Goal: Task Accomplishment & Management: Use online tool/utility

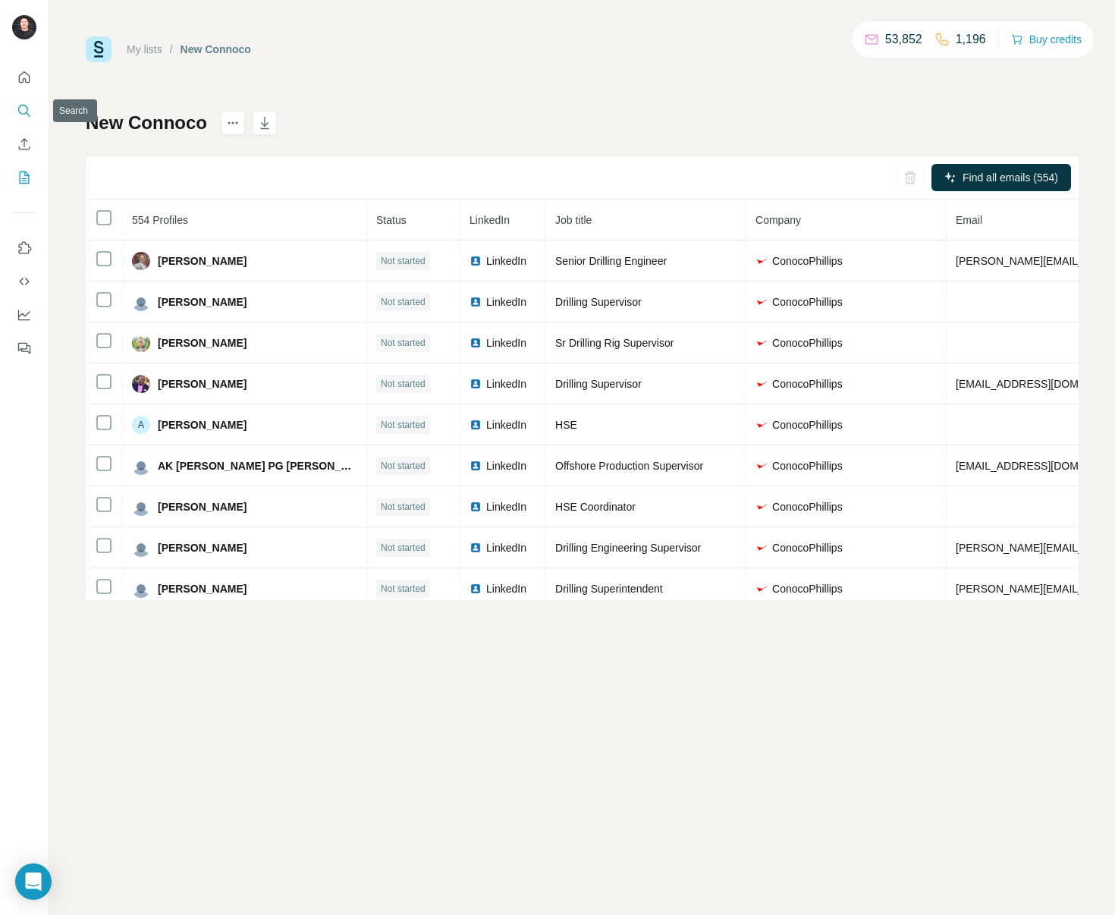
click at [29, 115] on icon "Search" at bounding box center [28, 114] width 5 height 5
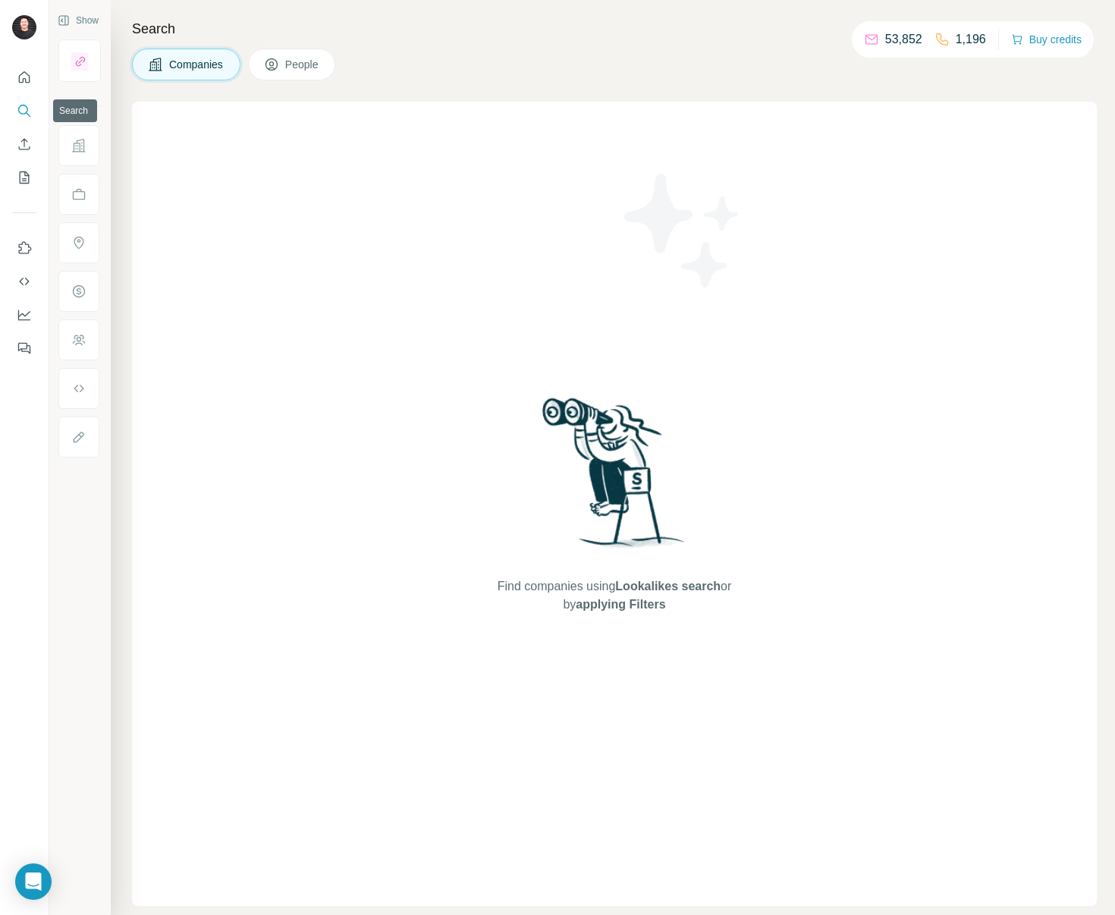
click at [17, 108] on icon "Search" at bounding box center [24, 110] width 15 height 15
click at [29, 106] on icon "Search" at bounding box center [24, 110] width 15 height 15
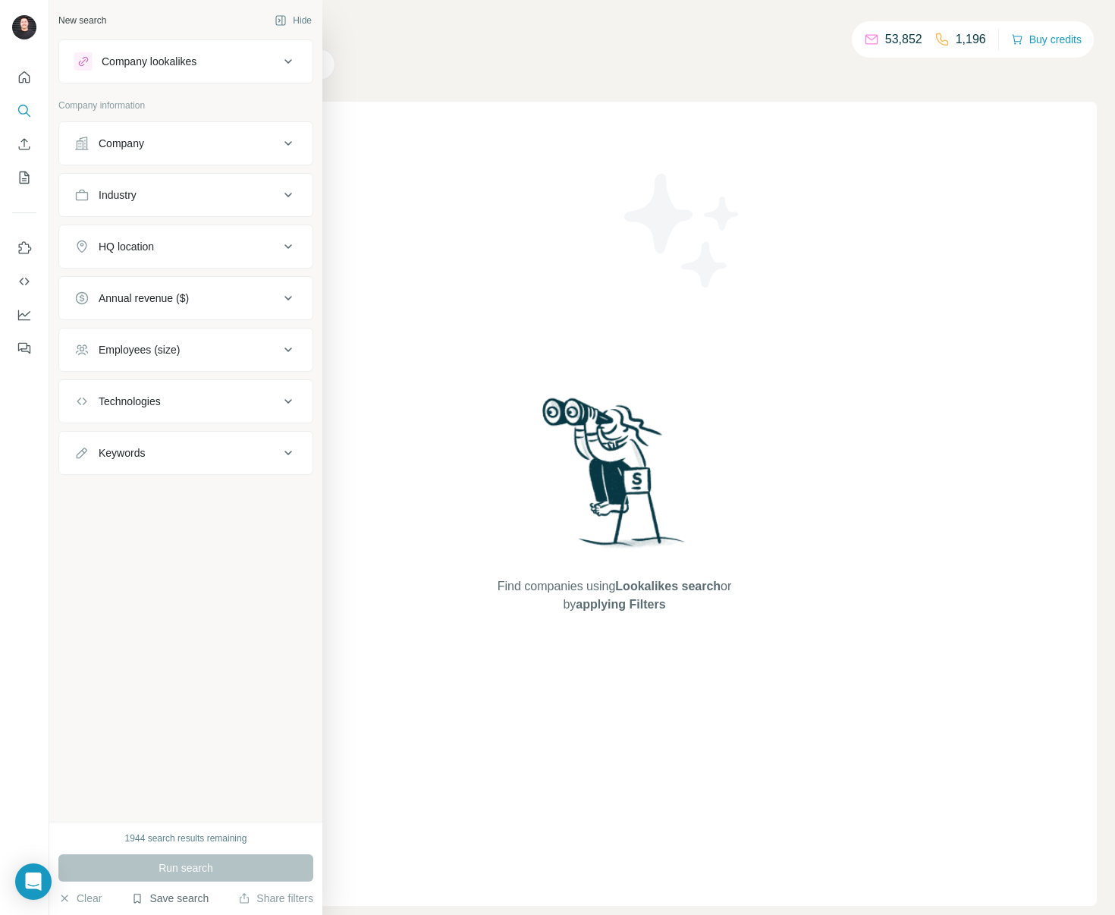
click at [196, 893] on button "Save search" at bounding box center [169, 897] width 77 height 15
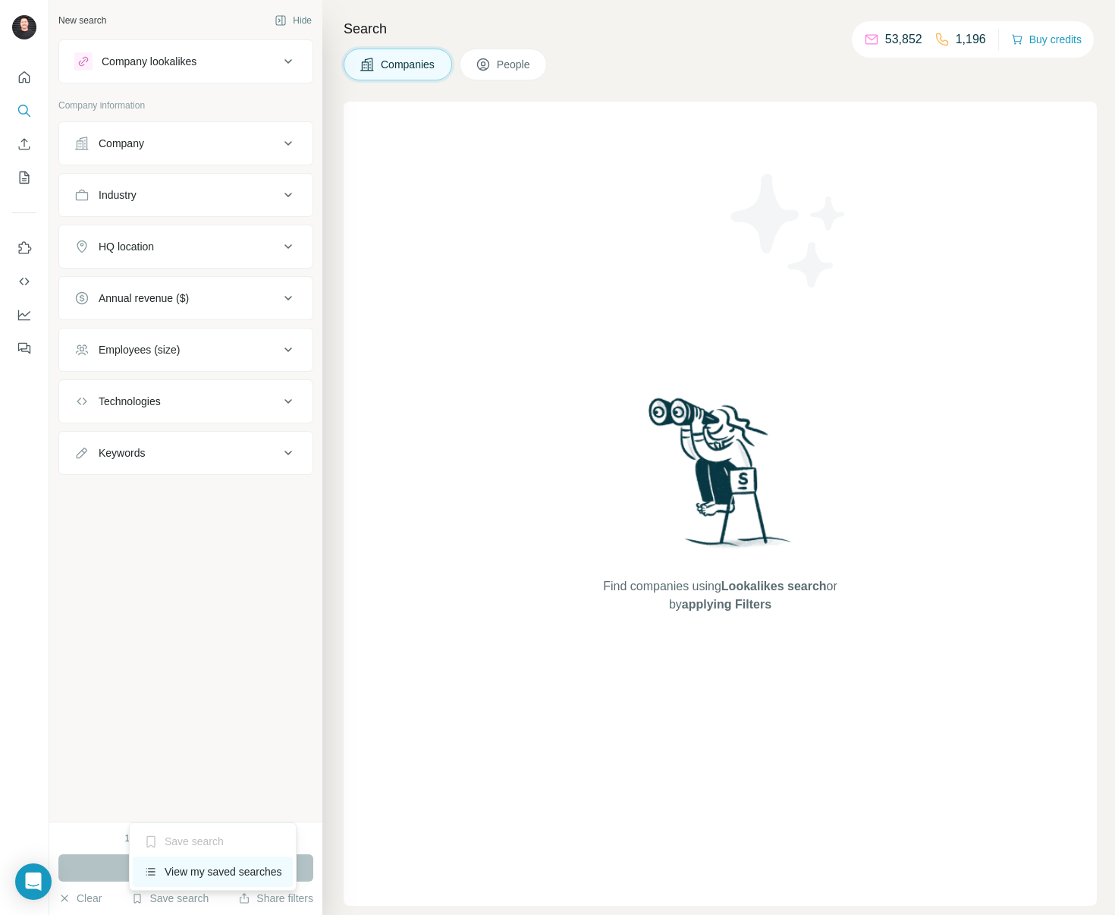
click at [212, 861] on div "View my saved searches" at bounding box center [213, 871] width 160 height 30
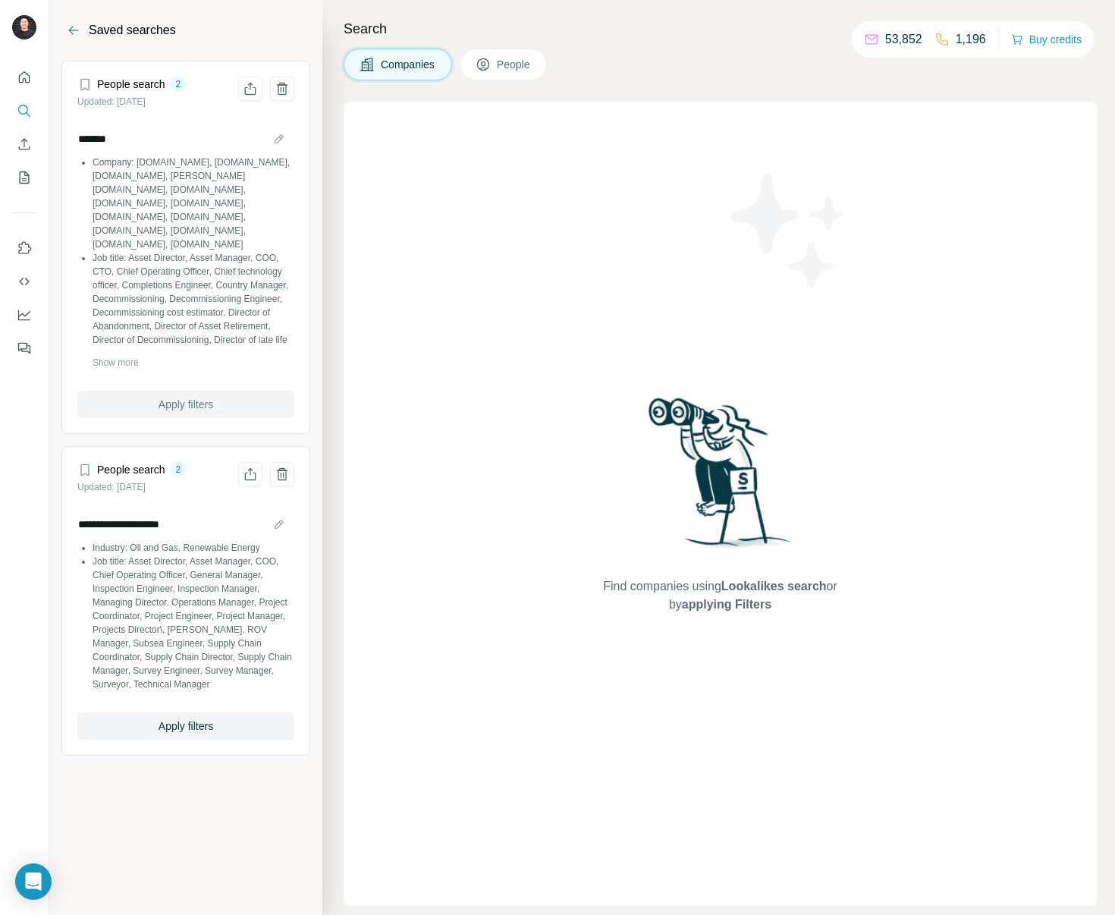
click at [175, 401] on span "Apply filters" at bounding box center [186, 404] width 55 height 15
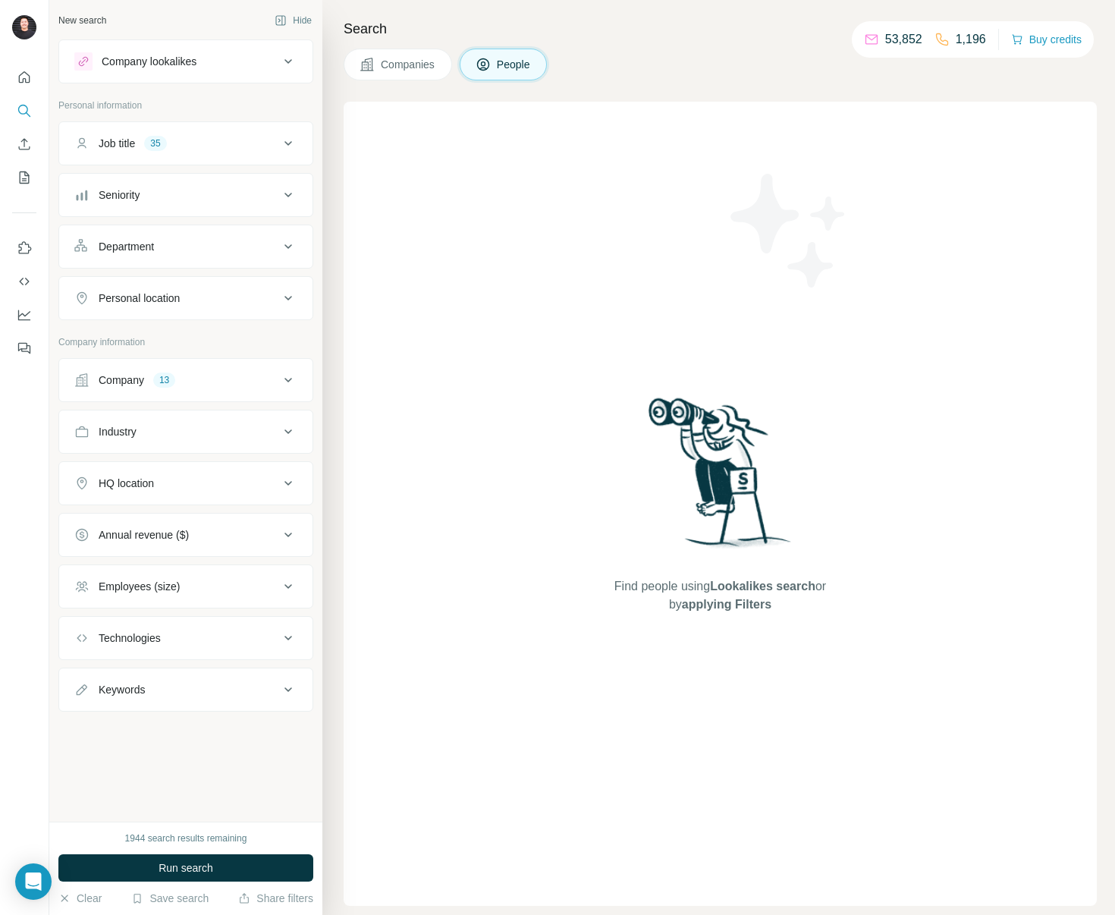
click at [128, 375] on div "Company" at bounding box center [122, 379] width 46 height 15
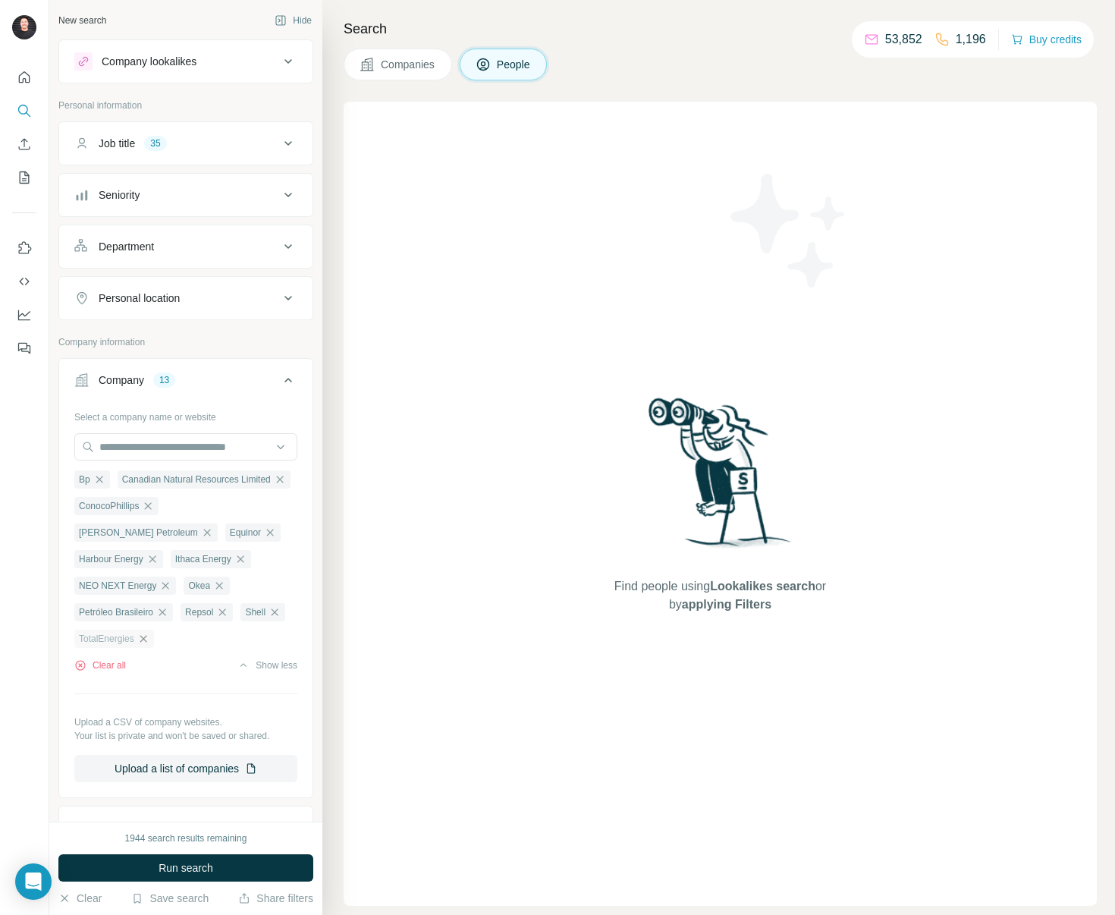
click at [149, 638] on icon "button" at bounding box center [143, 639] width 12 height 12
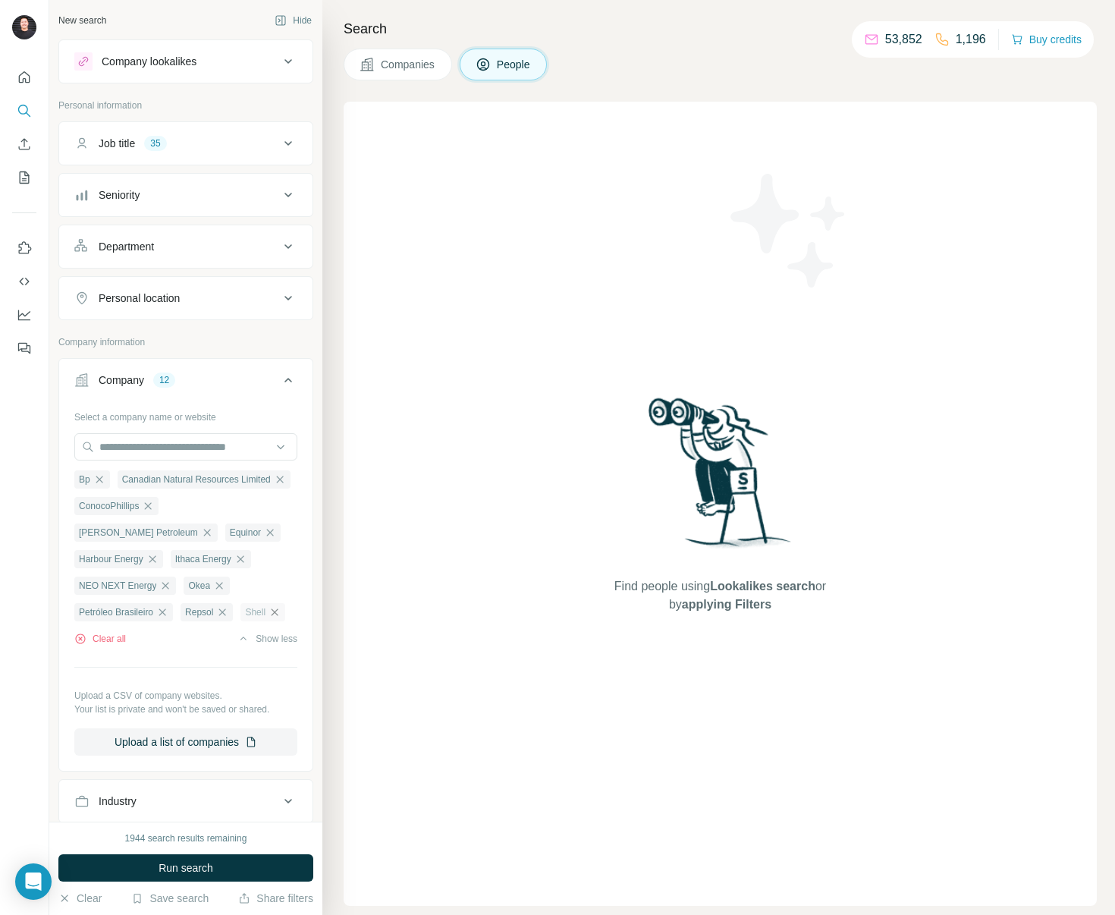
click at [268, 618] on icon "button" at bounding box center [274, 612] width 12 height 12
click at [216, 618] on icon "button" at bounding box center [222, 612] width 12 height 12
click at [213, 592] on icon "button" at bounding box center [219, 585] width 12 height 12
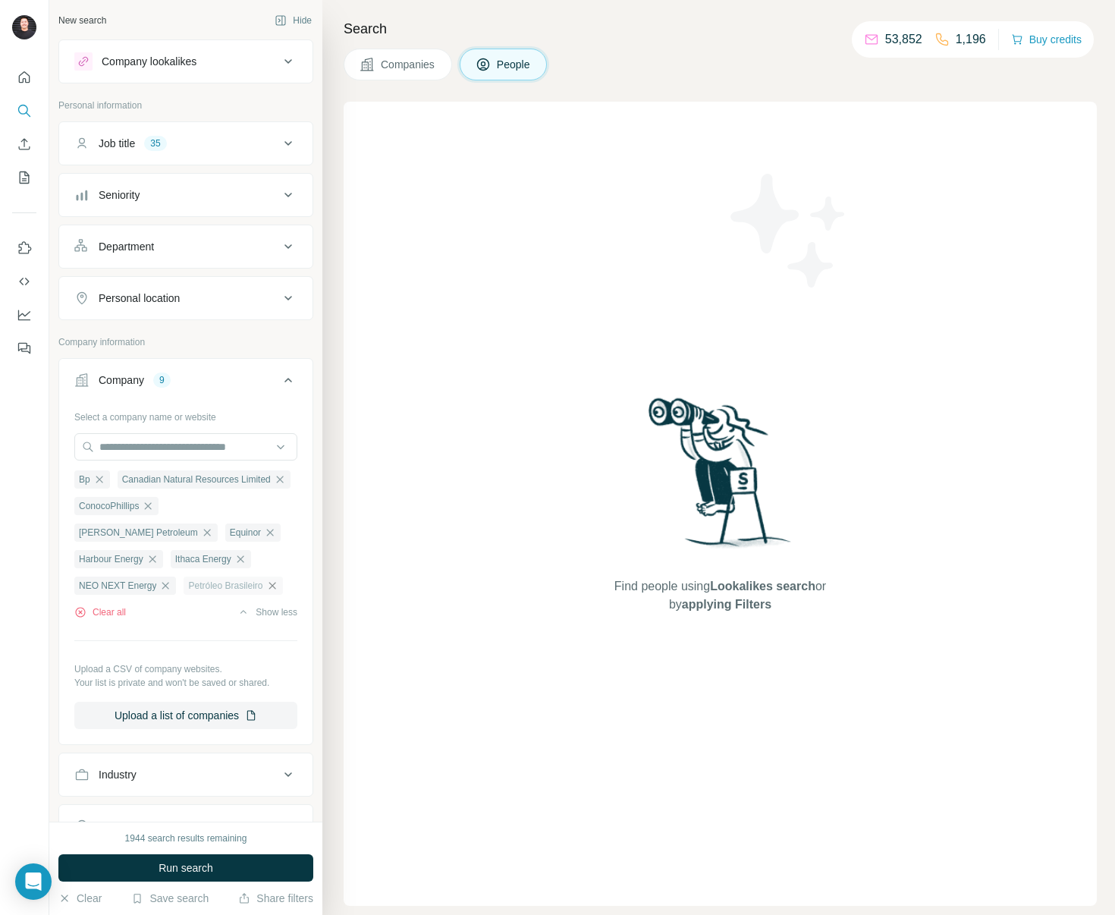
click at [266, 592] on icon "button" at bounding box center [272, 585] width 12 height 12
click at [264, 538] on icon "button" at bounding box center [270, 532] width 12 height 12
click at [150, 559] on icon "button" at bounding box center [152, 559] width 12 height 12
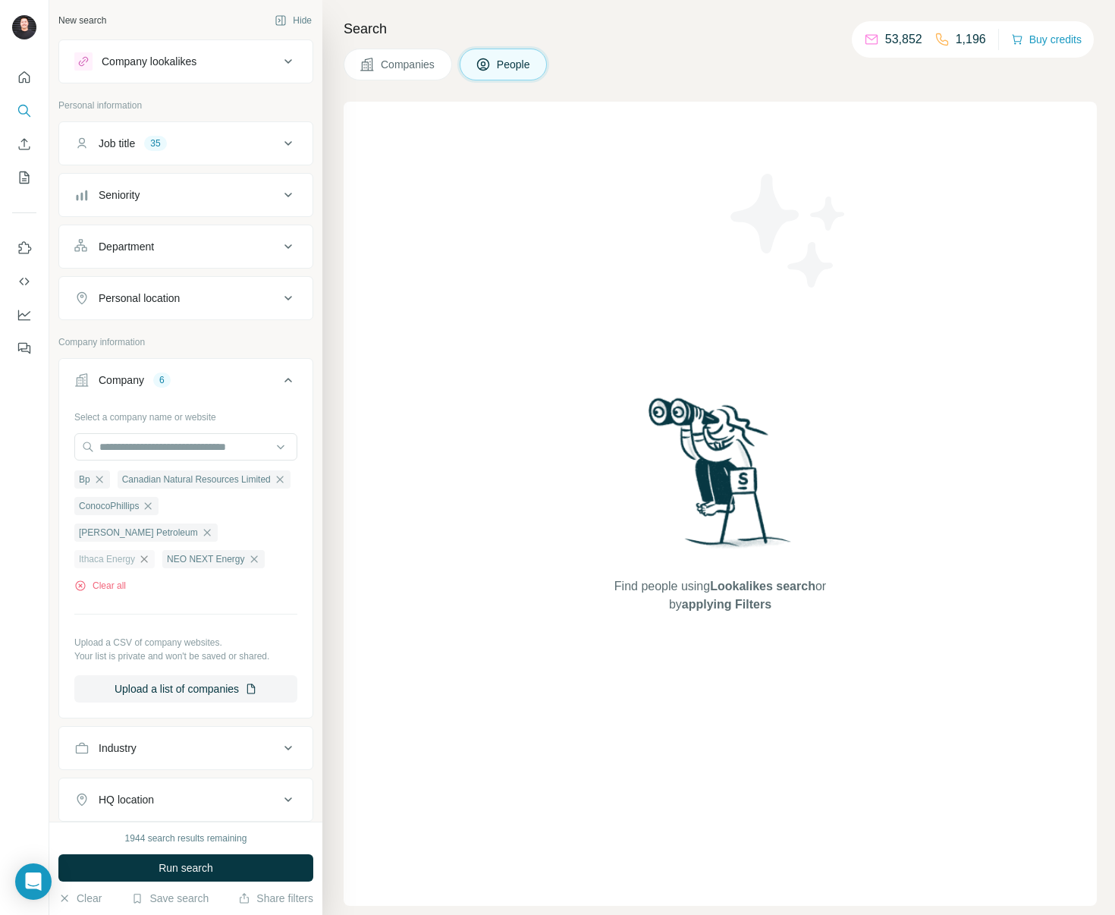
click at [150, 559] on icon "button" at bounding box center [144, 559] width 12 height 12
click at [213, 538] on icon "button" at bounding box center [207, 532] width 12 height 12
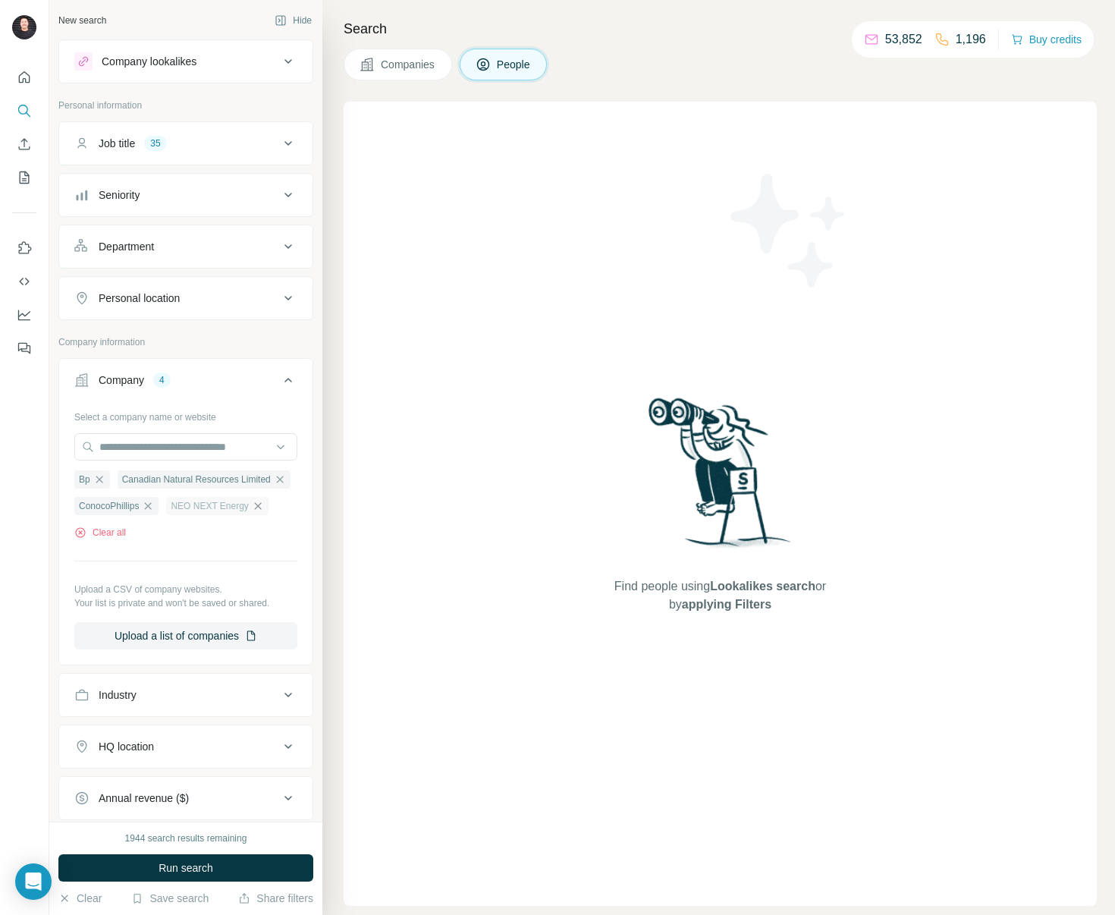
click at [257, 512] on icon "button" at bounding box center [258, 506] width 12 height 12
click at [276, 482] on icon "button" at bounding box center [279, 479] width 7 height 7
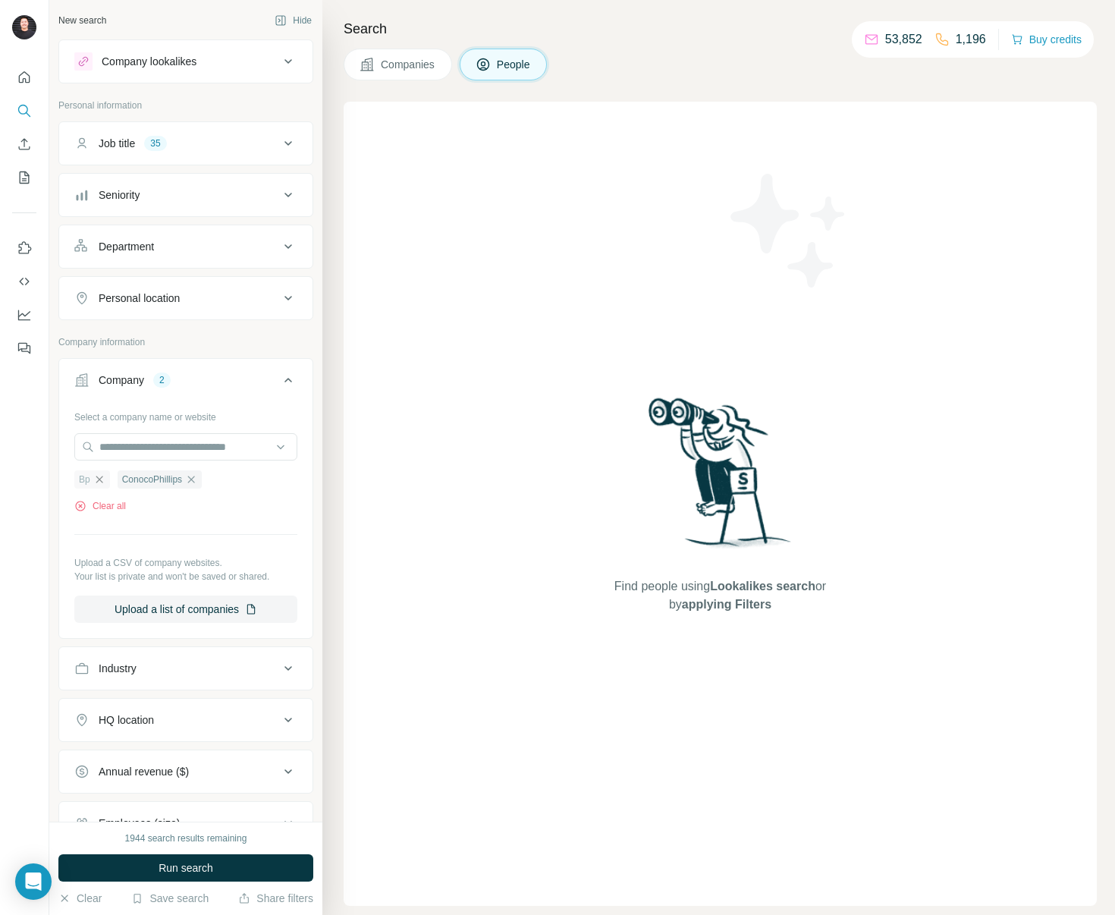
click at [99, 476] on icon "button" at bounding box center [99, 479] width 12 height 12
click at [253, 861] on button "Run search" at bounding box center [185, 867] width 255 height 27
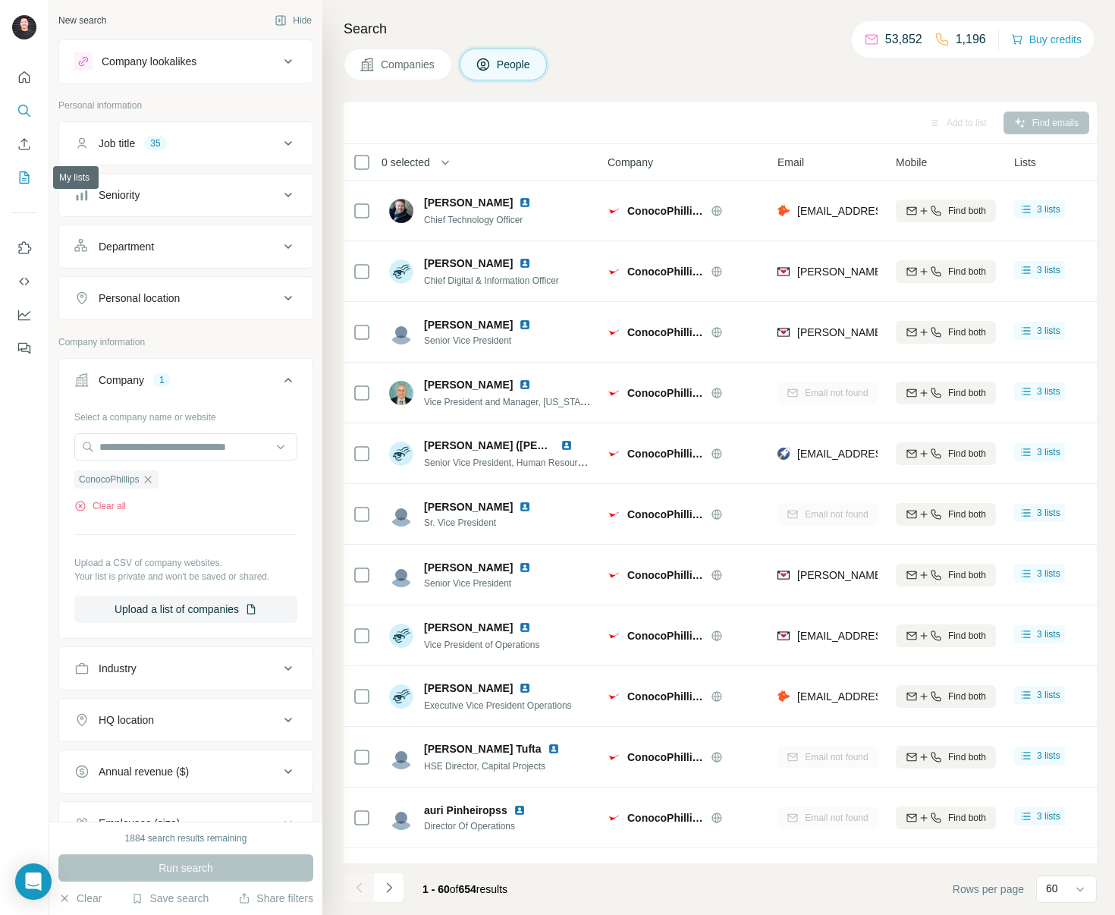
click at [22, 173] on icon "My lists" at bounding box center [24, 177] width 15 height 15
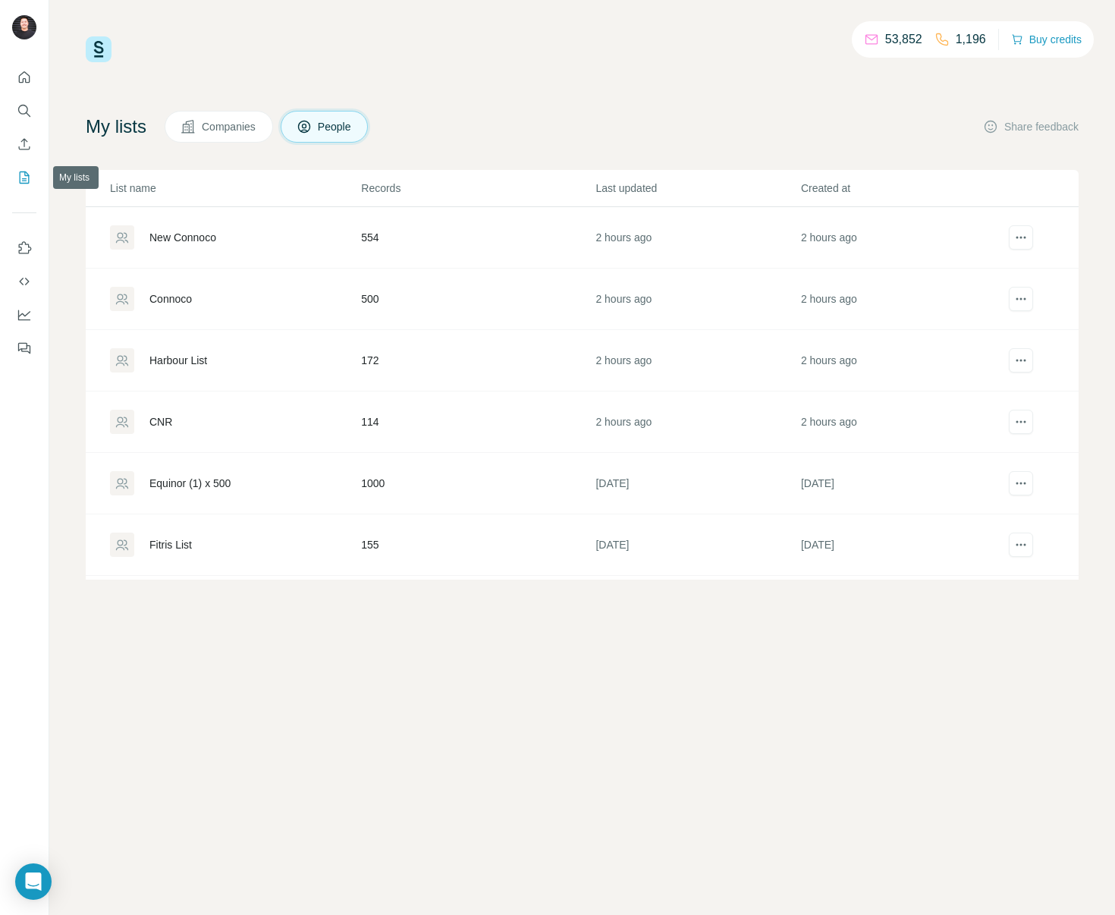
click at [20, 178] on icon "My lists" at bounding box center [25, 177] width 10 height 12
click at [22, 247] on icon "Use Surfe on LinkedIn" at bounding box center [24, 247] width 15 height 15
click at [27, 172] on icon "My lists" at bounding box center [24, 177] width 15 height 15
click at [26, 111] on icon "Search" at bounding box center [23, 110] width 10 height 10
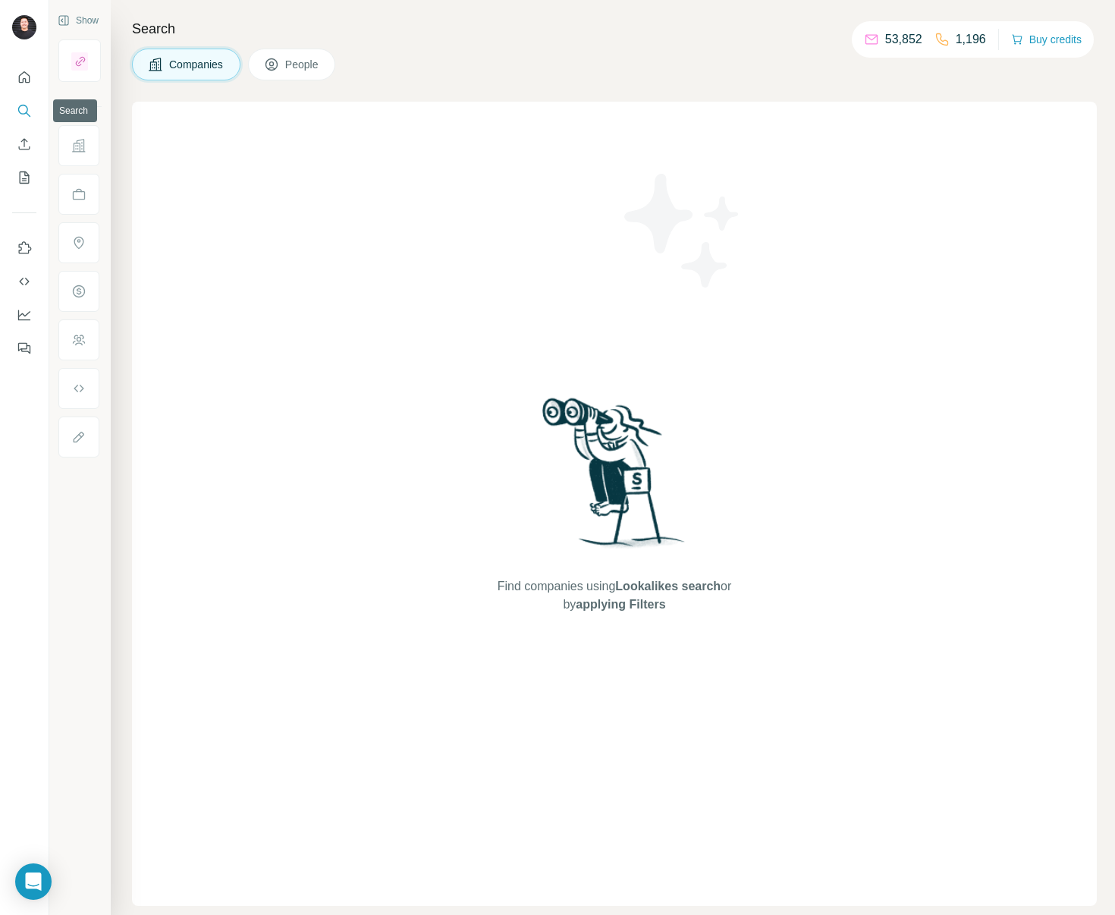
click at [23, 107] on icon "Search" at bounding box center [24, 110] width 15 height 15
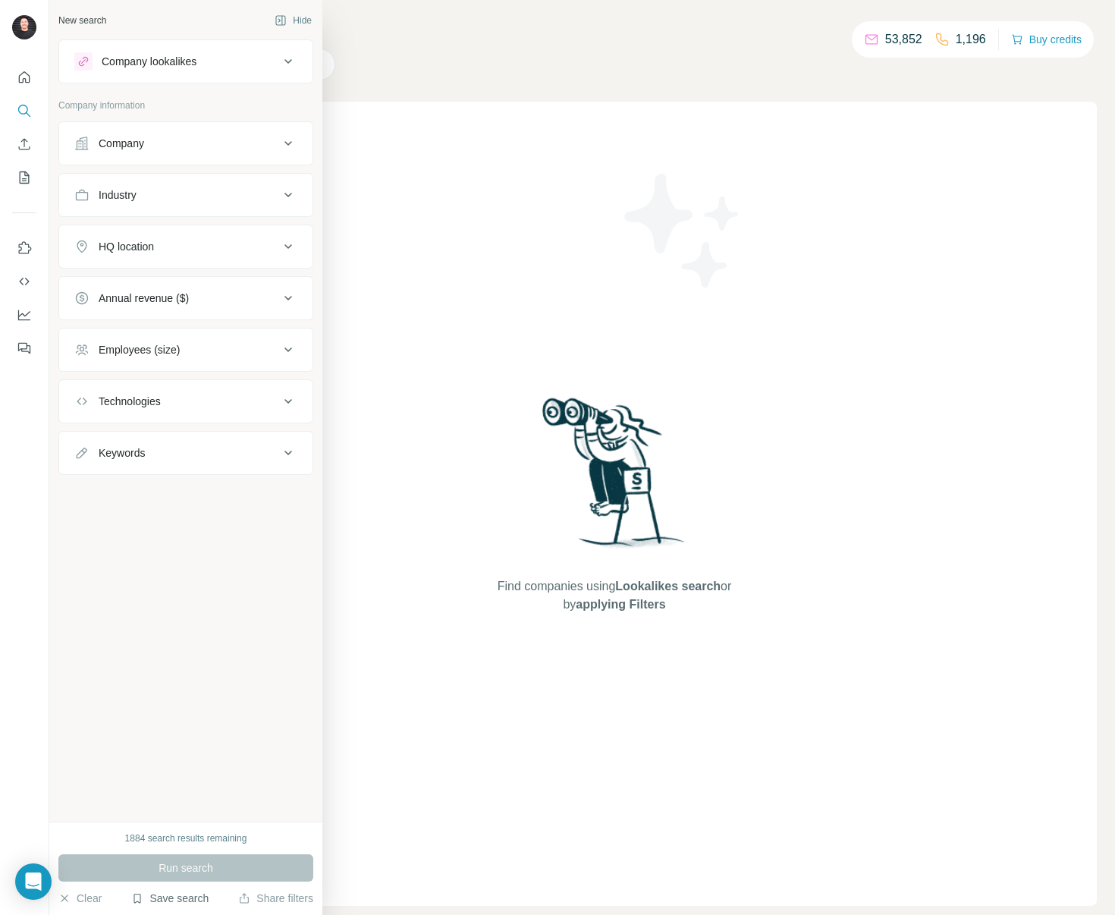
click at [159, 900] on button "Save search" at bounding box center [169, 897] width 77 height 15
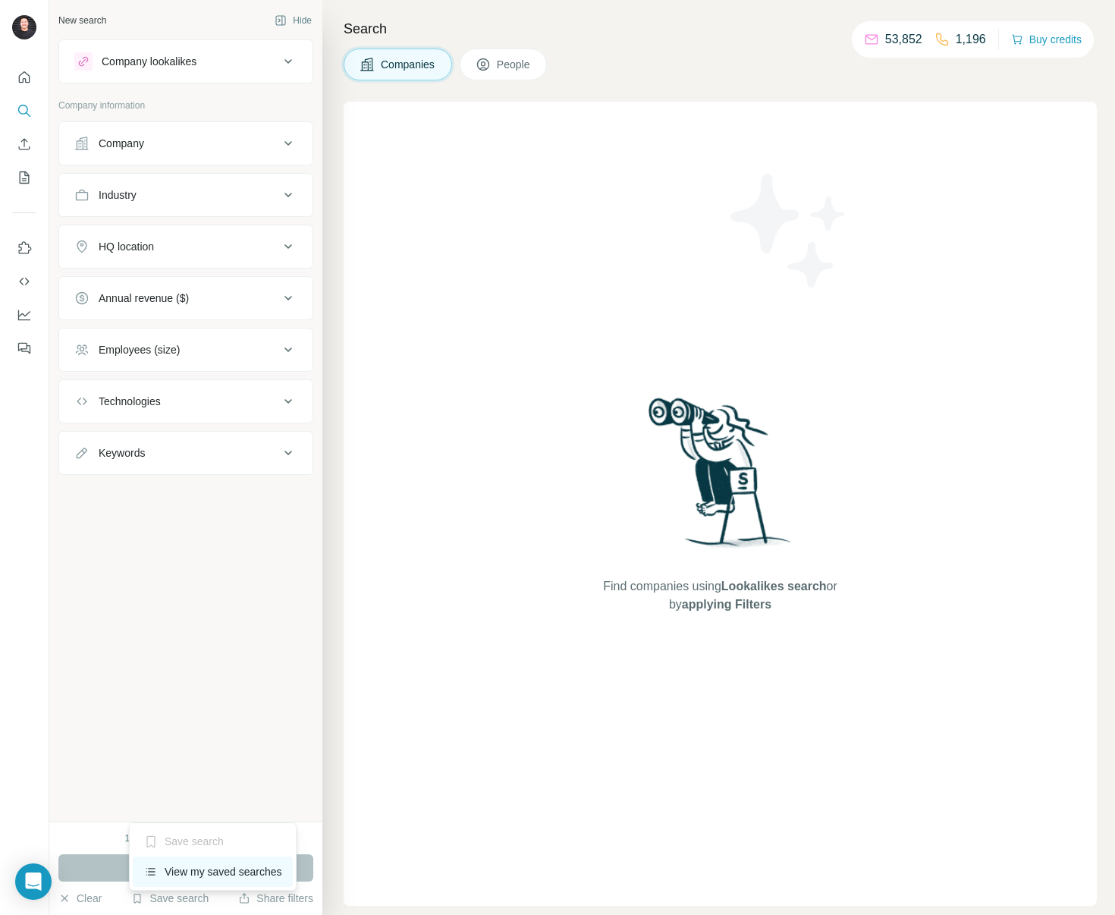
click at [178, 865] on div "View my saved searches" at bounding box center [213, 871] width 160 height 30
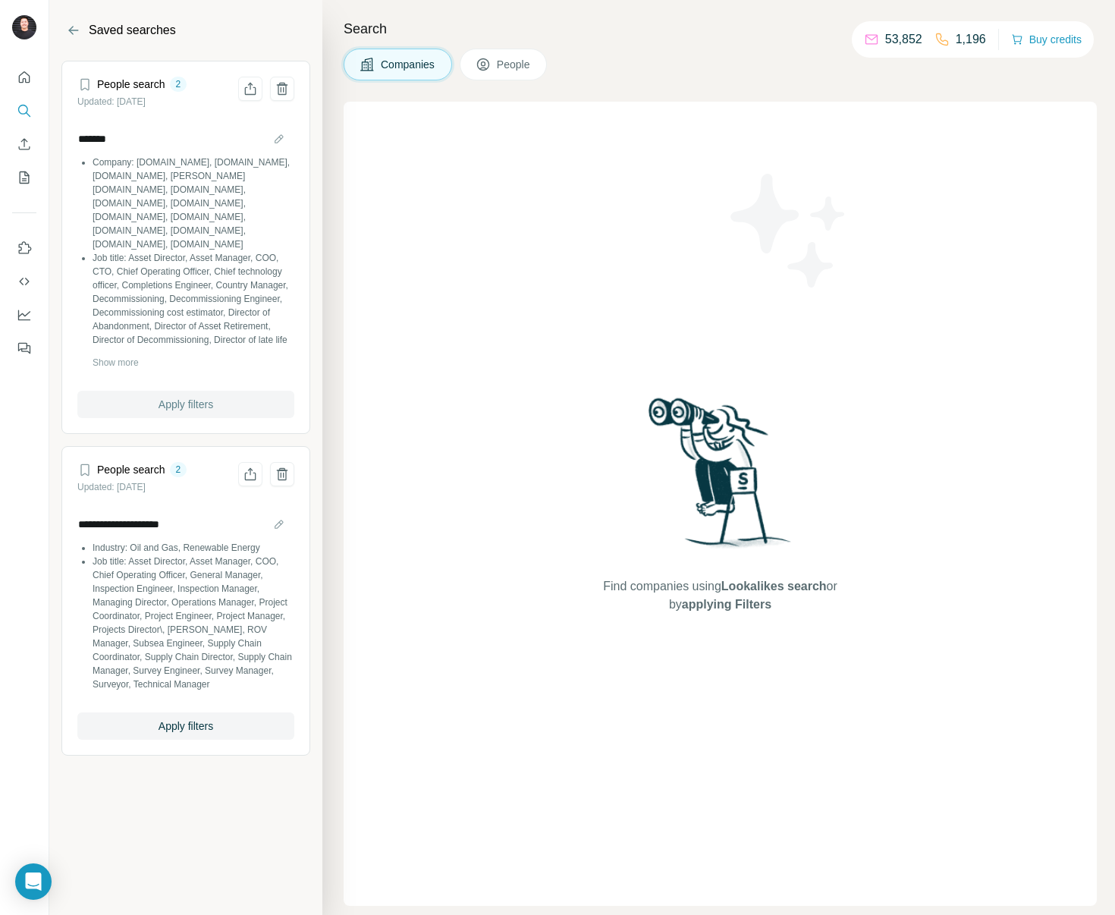
click at [195, 400] on span "Apply filters" at bounding box center [186, 404] width 55 height 15
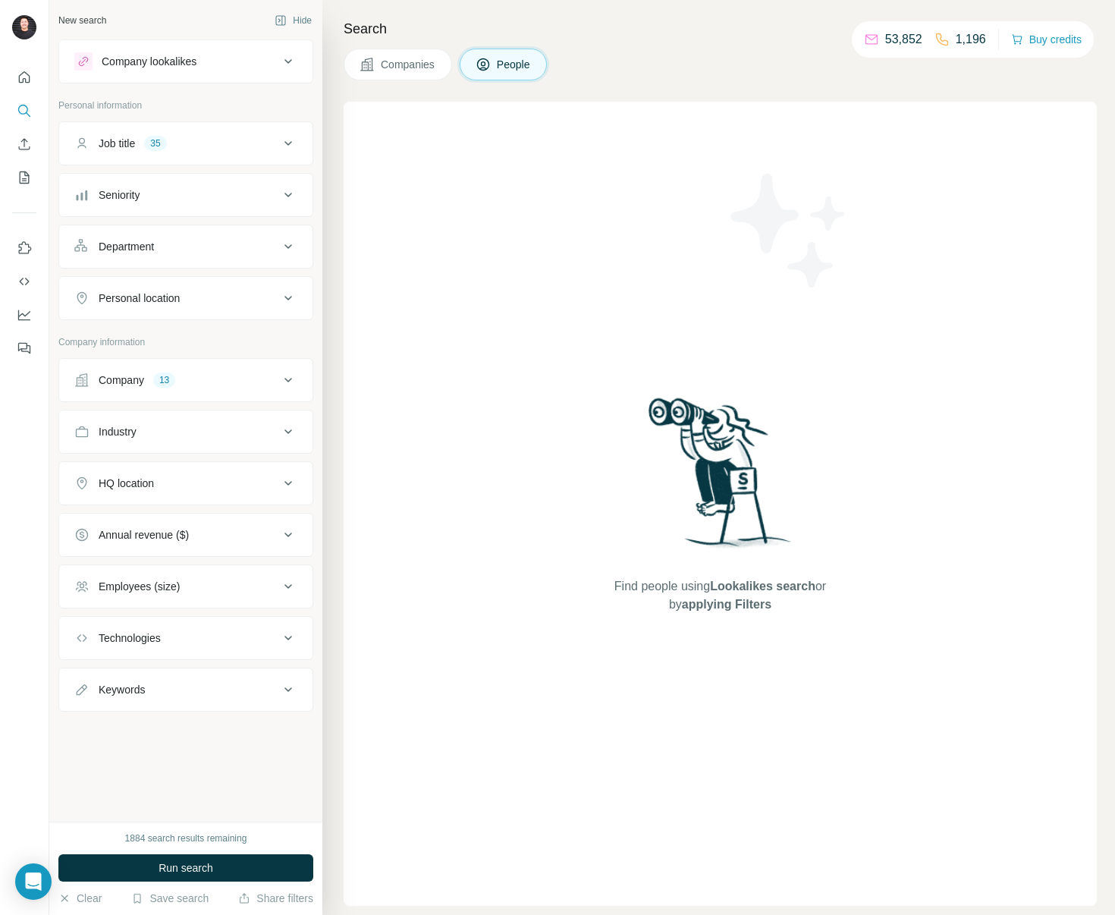
click at [209, 383] on div "Company 13" at bounding box center [176, 379] width 205 height 15
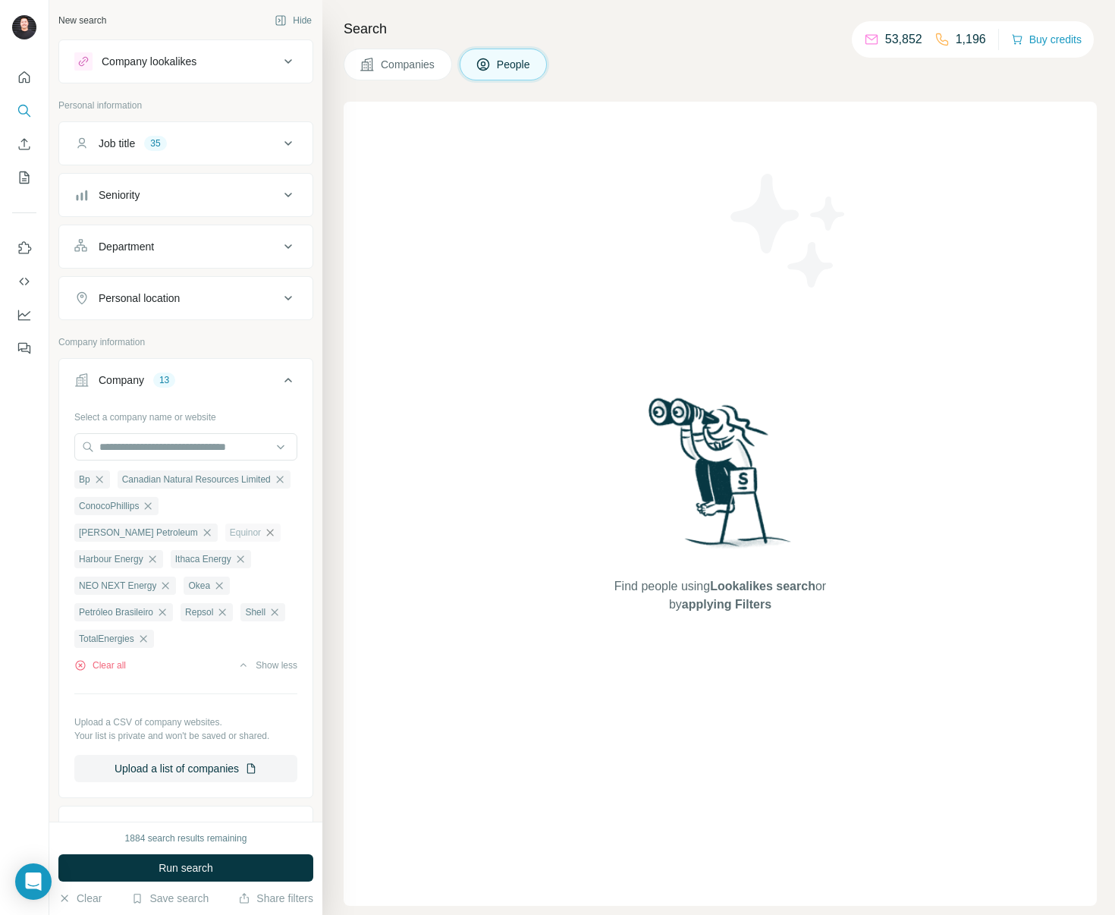
click at [267, 535] on icon "button" at bounding box center [270, 532] width 7 height 7
click at [152, 561] on icon "button" at bounding box center [152, 559] width 12 height 12
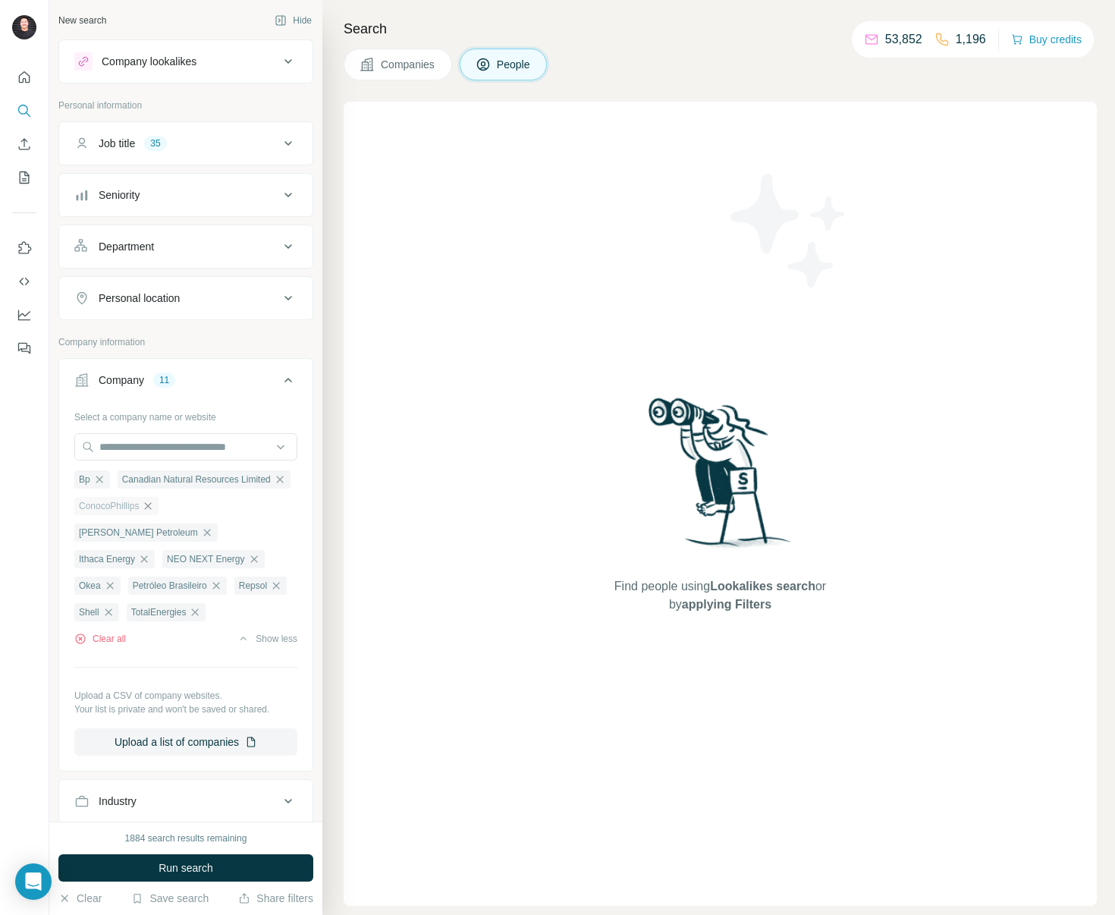
click at [152, 512] on icon "button" at bounding box center [148, 506] width 12 height 12
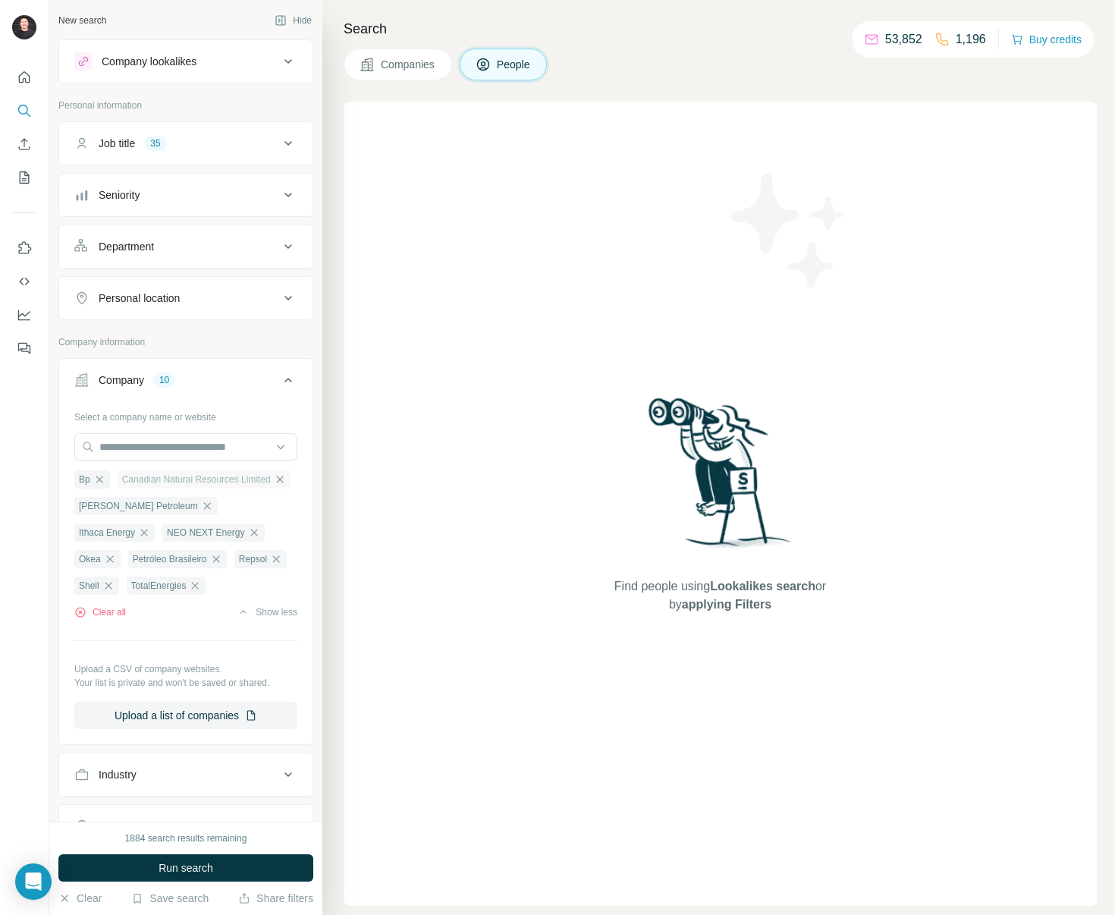
click at [274, 485] on icon "button" at bounding box center [280, 479] width 12 height 12
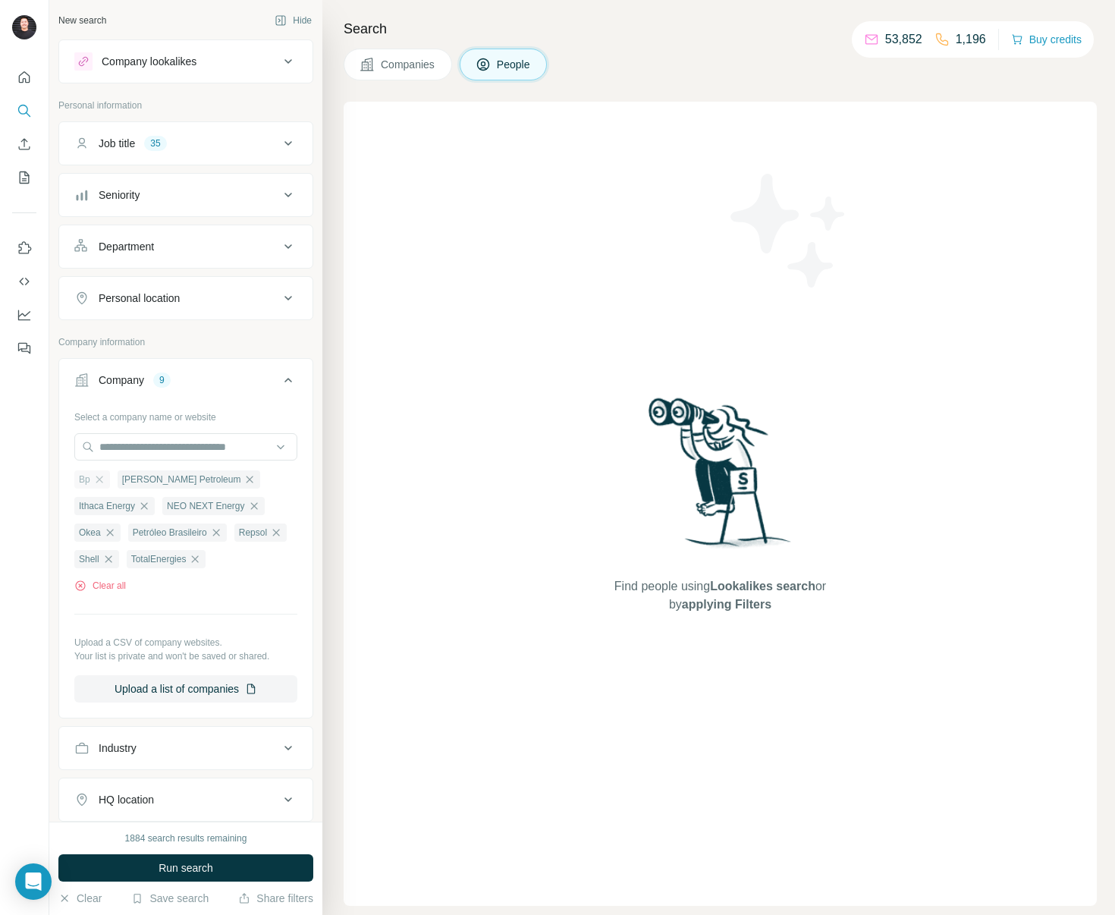
click at [105, 482] on div "Bp" at bounding box center [92, 479] width 36 height 18
click at [259, 508] on icon "button" at bounding box center [254, 506] width 12 height 12
click at [201, 509] on icon "button" at bounding box center [198, 506] width 12 height 12
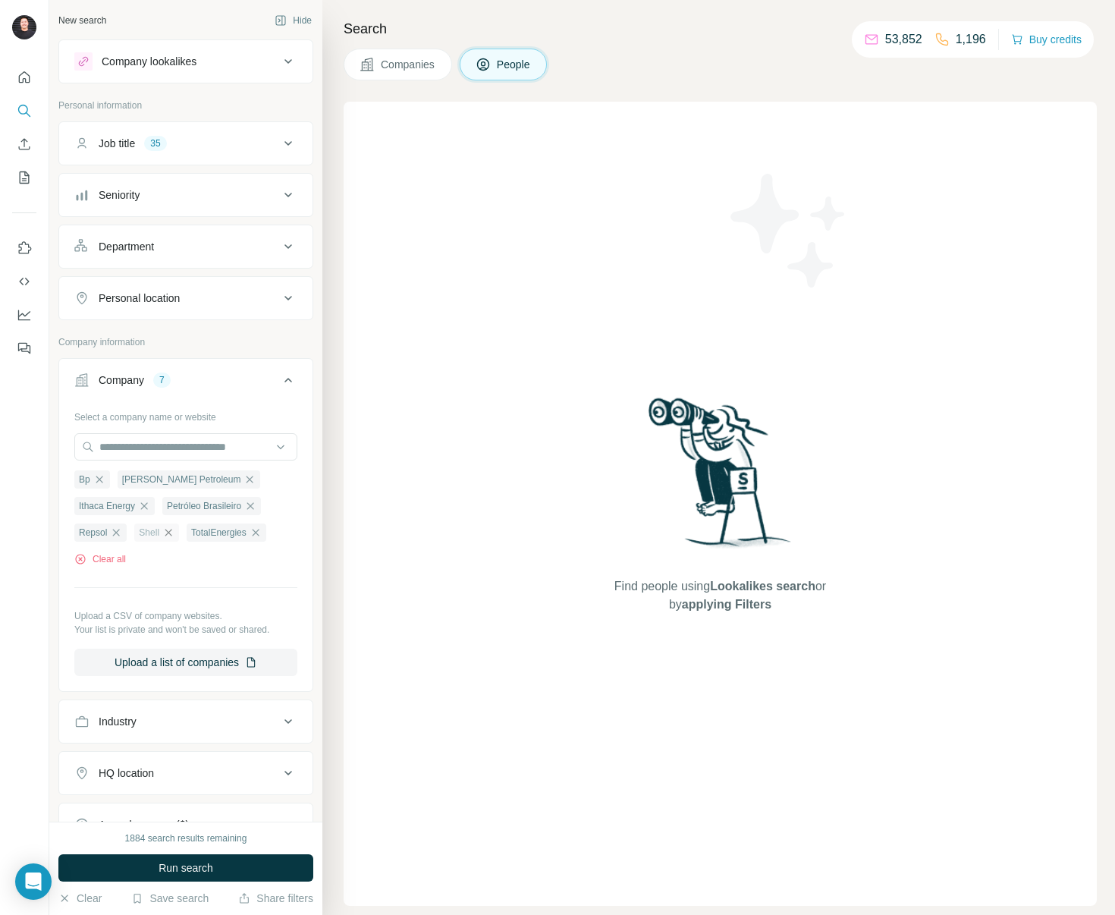
click at [171, 535] on icon "button" at bounding box center [168, 532] width 7 height 7
click at [209, 535] on icon "button" at bounding box center [203, 532] width 12 height 12
click at [182, 875] on button "Run search" at bounding box center [185, 867] width 255 height 27
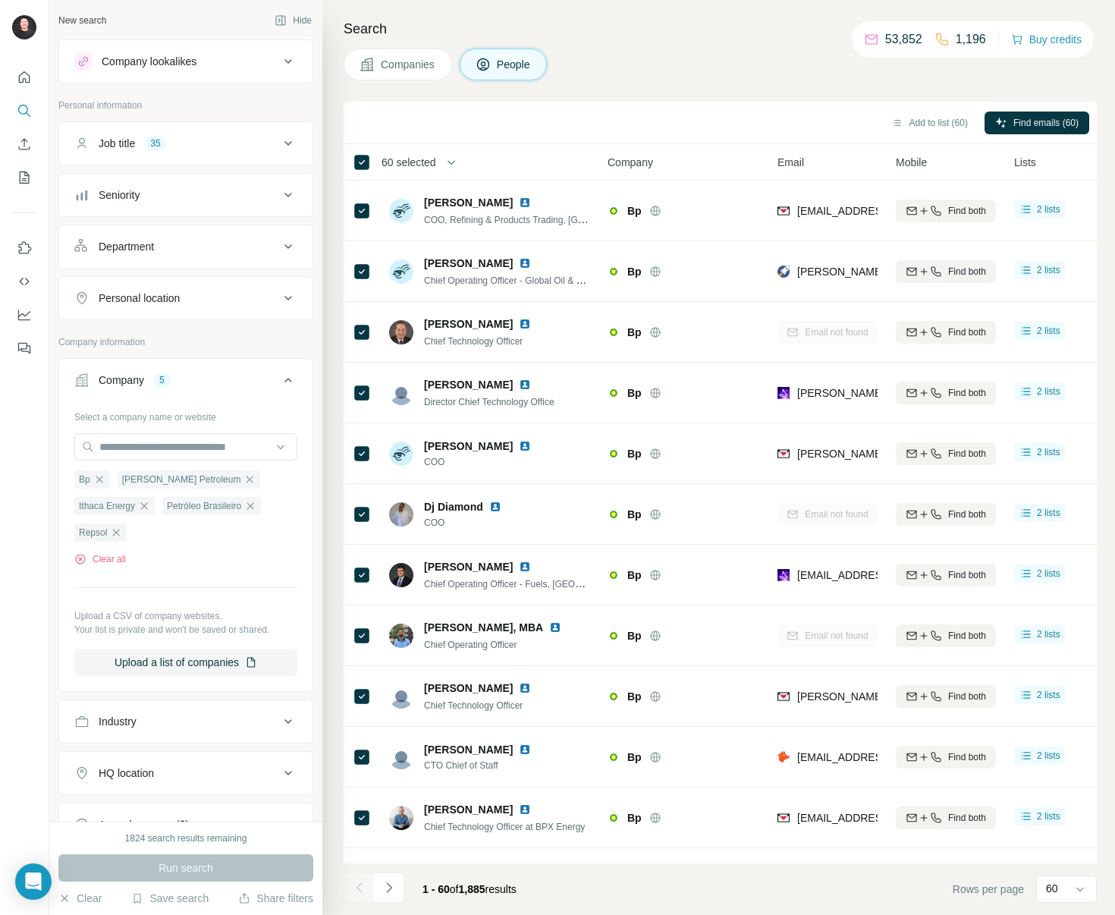
click at [432, 163] on span "60 selected" at bounding box center [408, 162] width 55 height 15
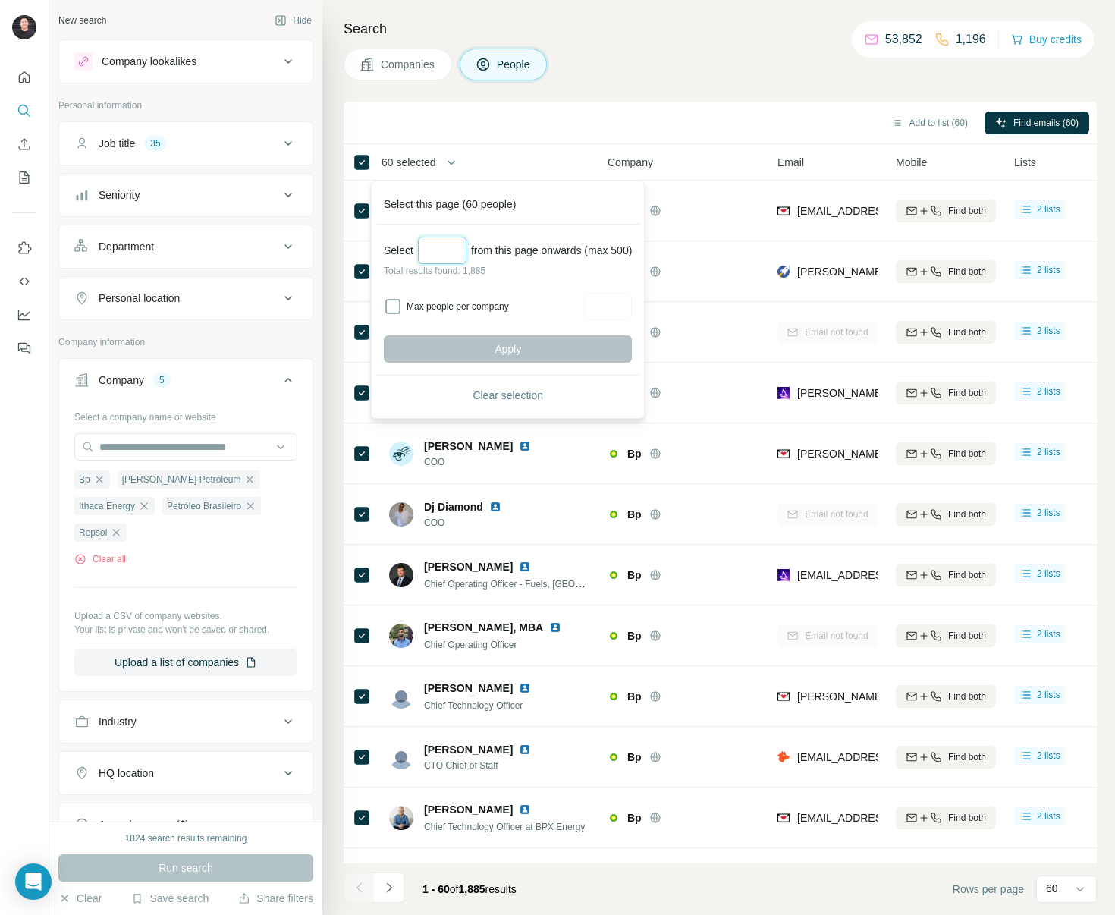
click at [465, 243] on input "Select a number (up to 500)" at bounding box center [442, 250] width 49 height 27
type input "***"
click at [513, 354] on span "Apply" at bounding box center [507, 348] width 27 height 15
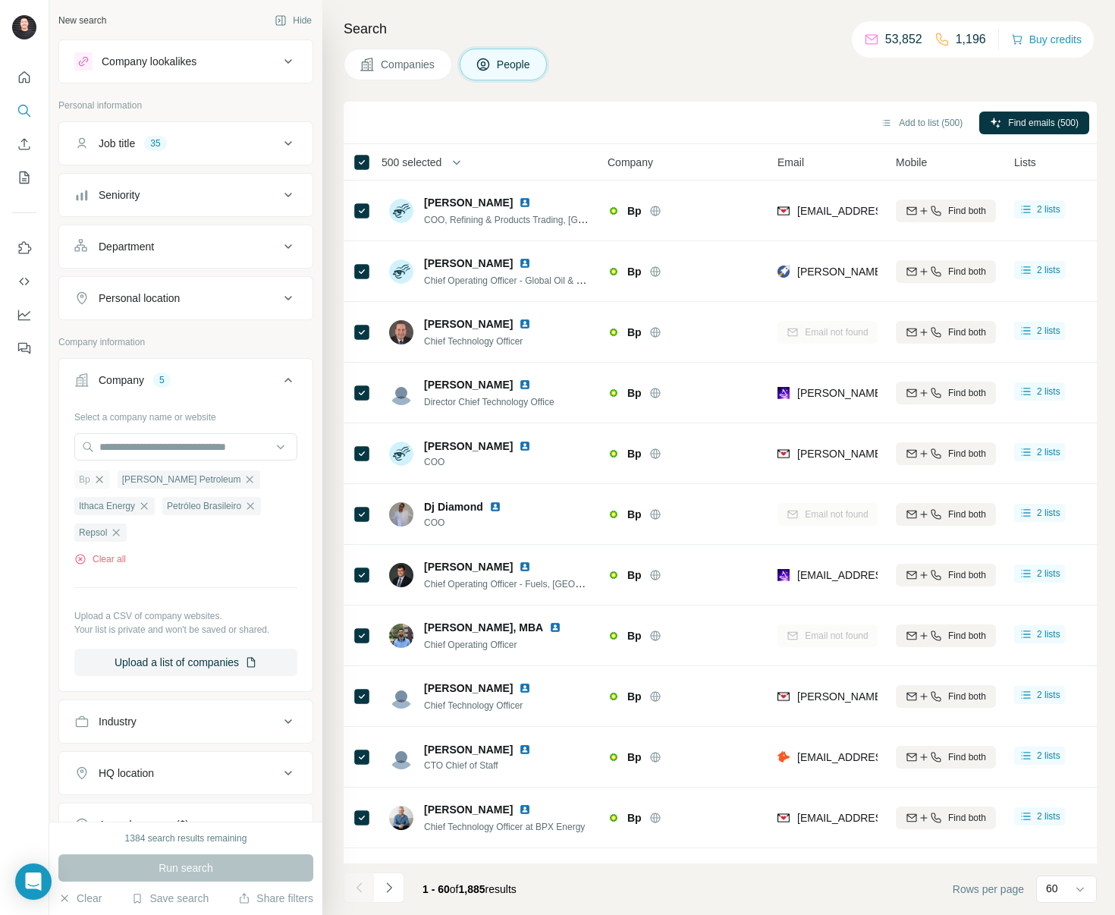
click at [100, 481] on icon "button" at bounding box center [99, 479] width 7 height 7
click at [202, 866] on span "Run search" at bounding box center [186, 867] width 55 height 15
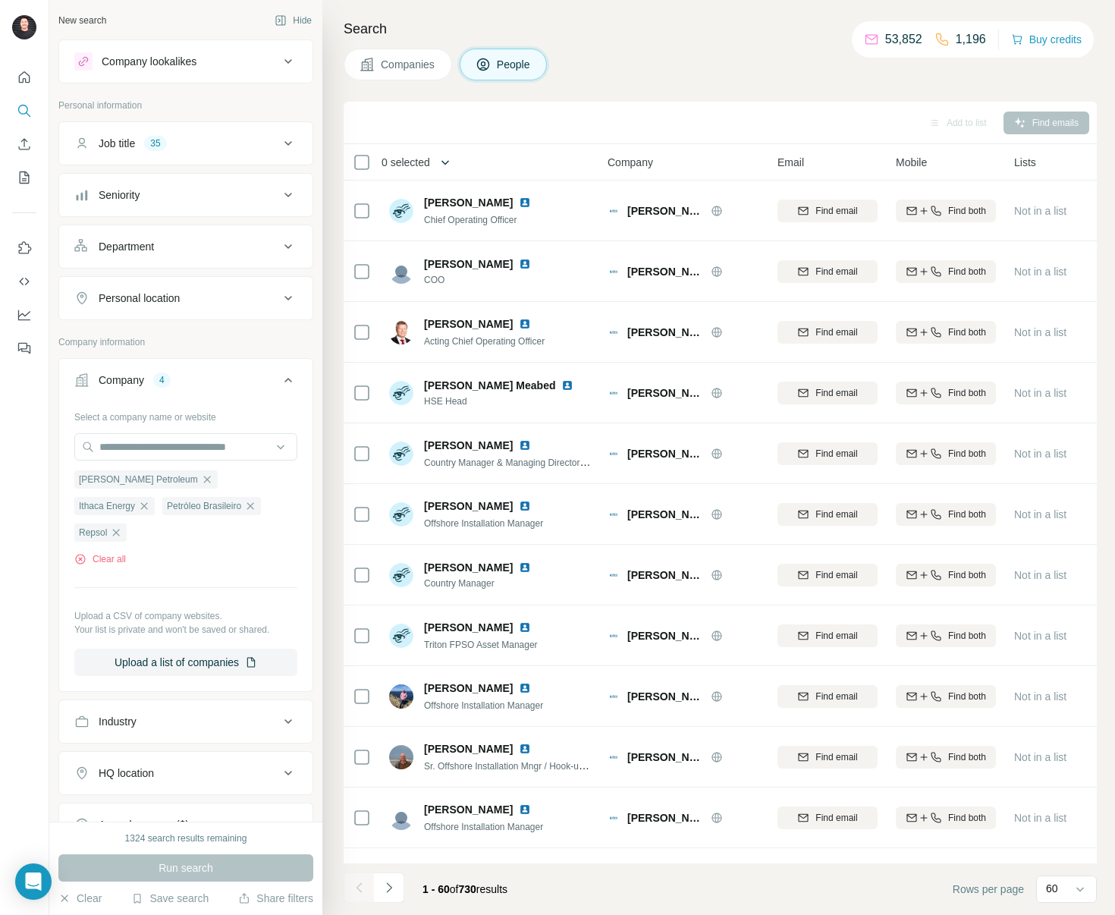
click at [452, 162] on icon "button" at bounding box center [445, 162] width 15 height 15
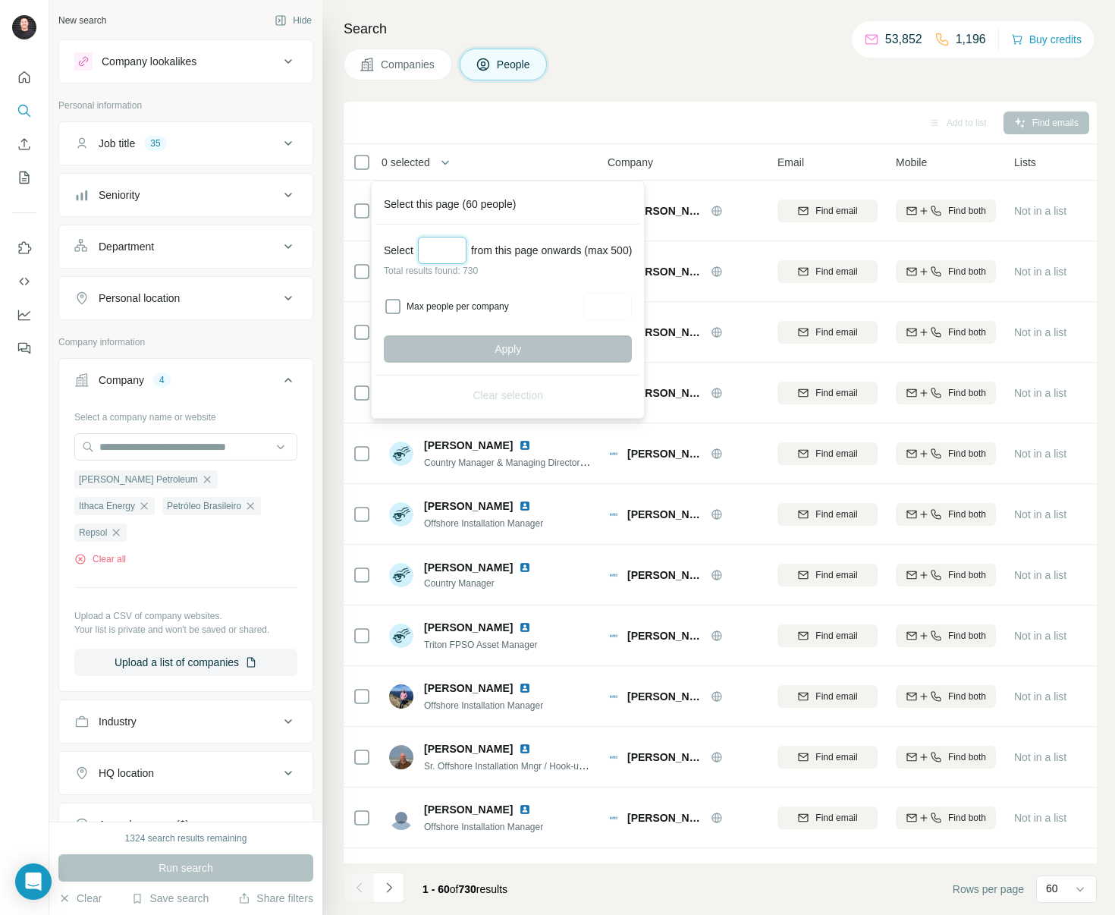
click at [434, 248] on input "Select a number (up to 500)" at bounding box center [442, 250] width 49 height 27
type input "***"
click at [466, 342] on button "Apply" at bounding box center [508, 348] width 248 height 27
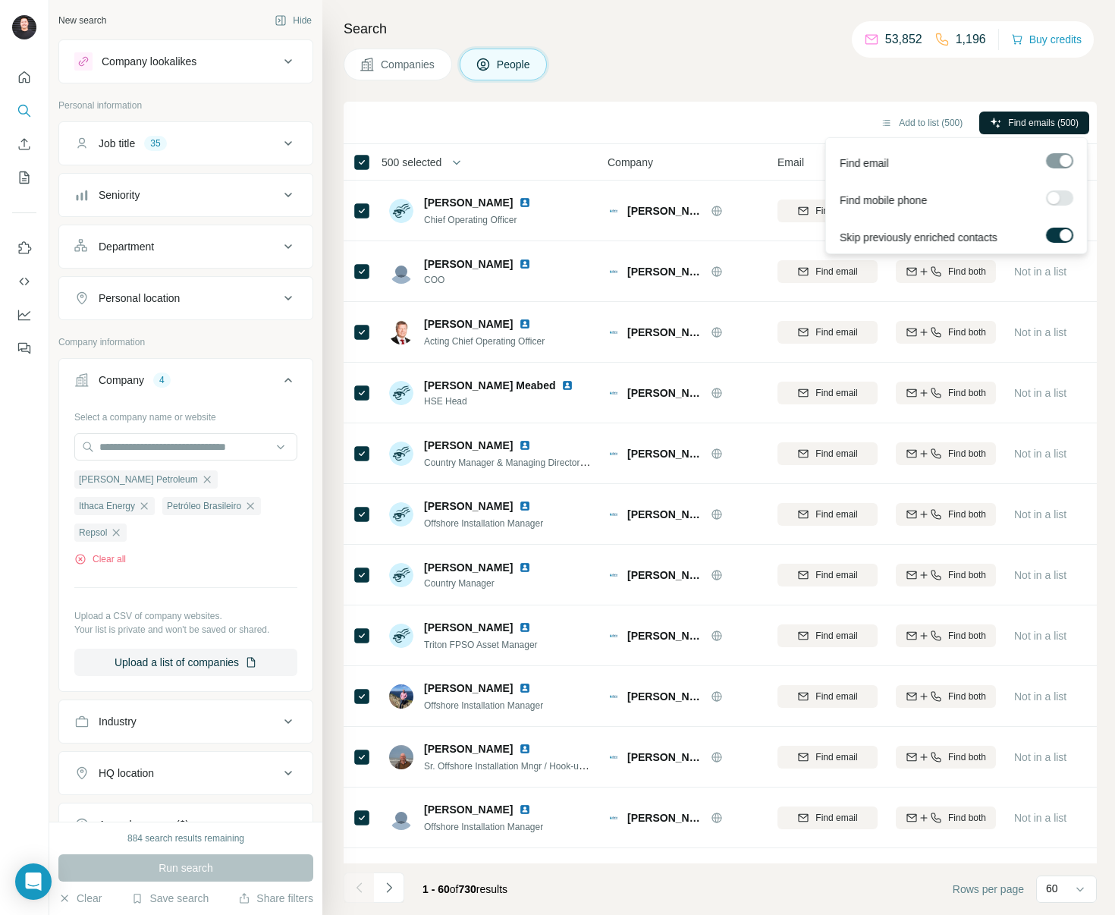
click at [1066, 124] on span "Find emails (500)" at bounding box center [1043, 123] width 71 height 14
